Goal: Transaction & Acquisition: Purchase product/service

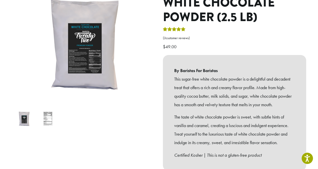
scroll to position [75, 0]
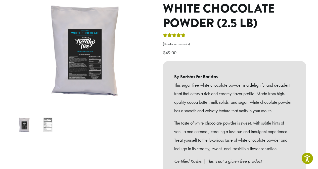
click at [46, 118] on img at bounding box center [48, 125] width 20 height 20
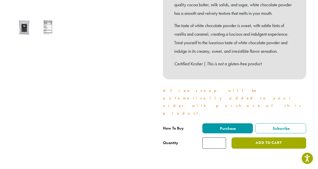
scroll to position [176, 0]
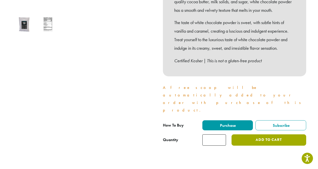
click at [260, 134] on button "Add to cart" at bounding box center [268, 139] width 74 height 11
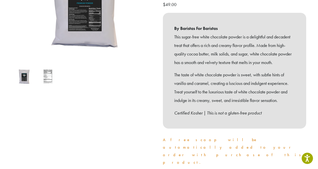
scroll to position [176, 0]
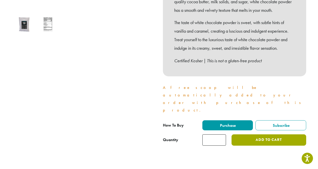
click at [254, 134] on button "Add to cart" at bounding box center [268, 139] width 74 height 11
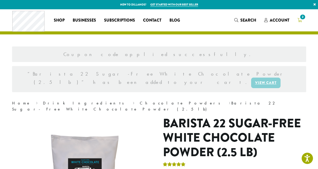
click at [301, 20] on span "2" at bounding box center [302, 17] width 7 height 7
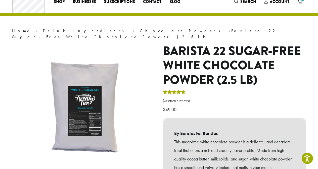
scroll to position [50, 0]
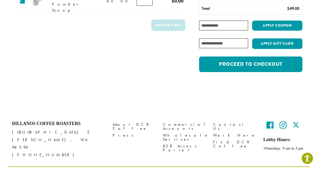
scroll to position [98, 0]
